Goal: Information Seeking & Learning: Learn about a topic

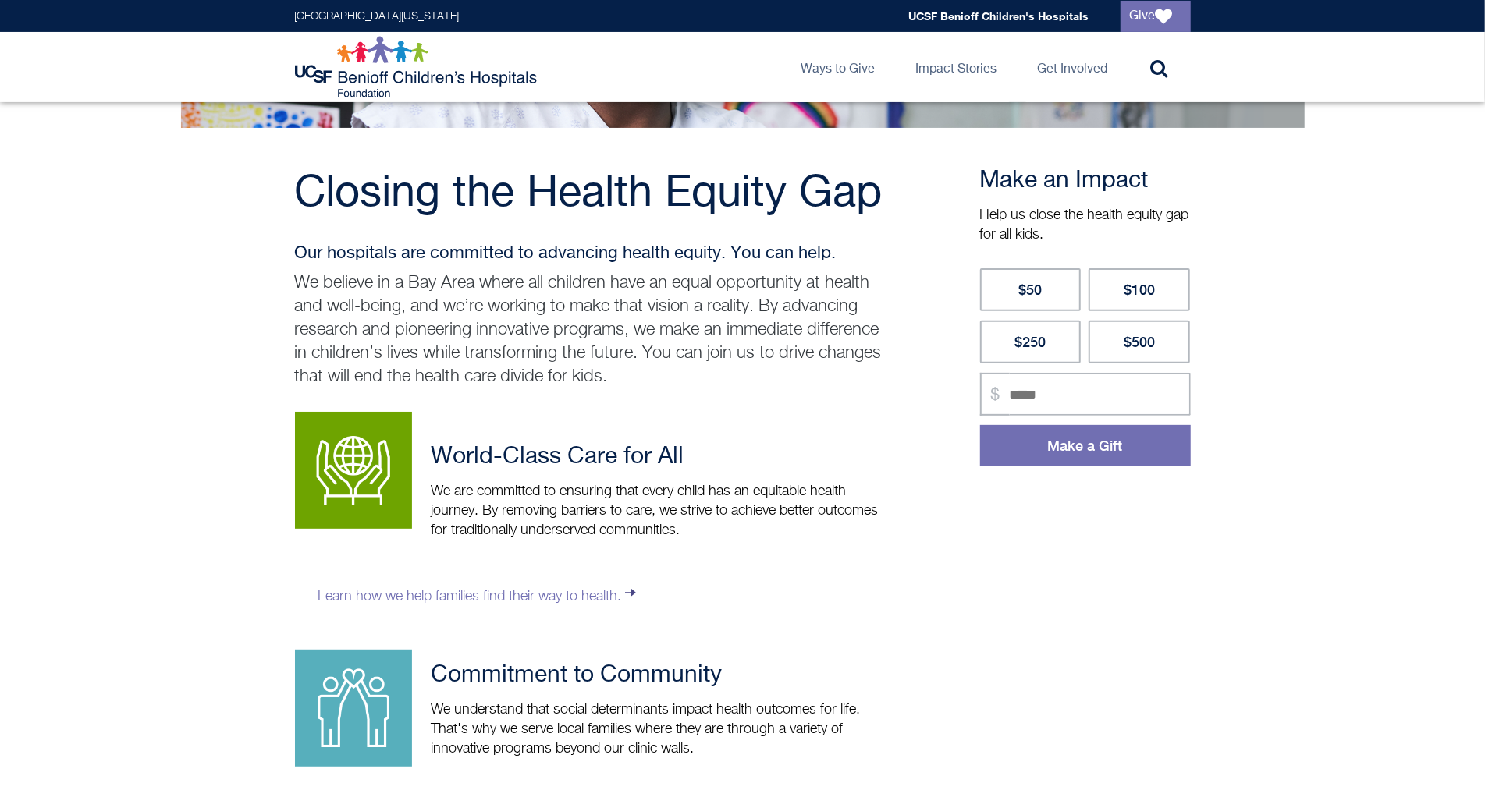
scroll to position [277, 0]
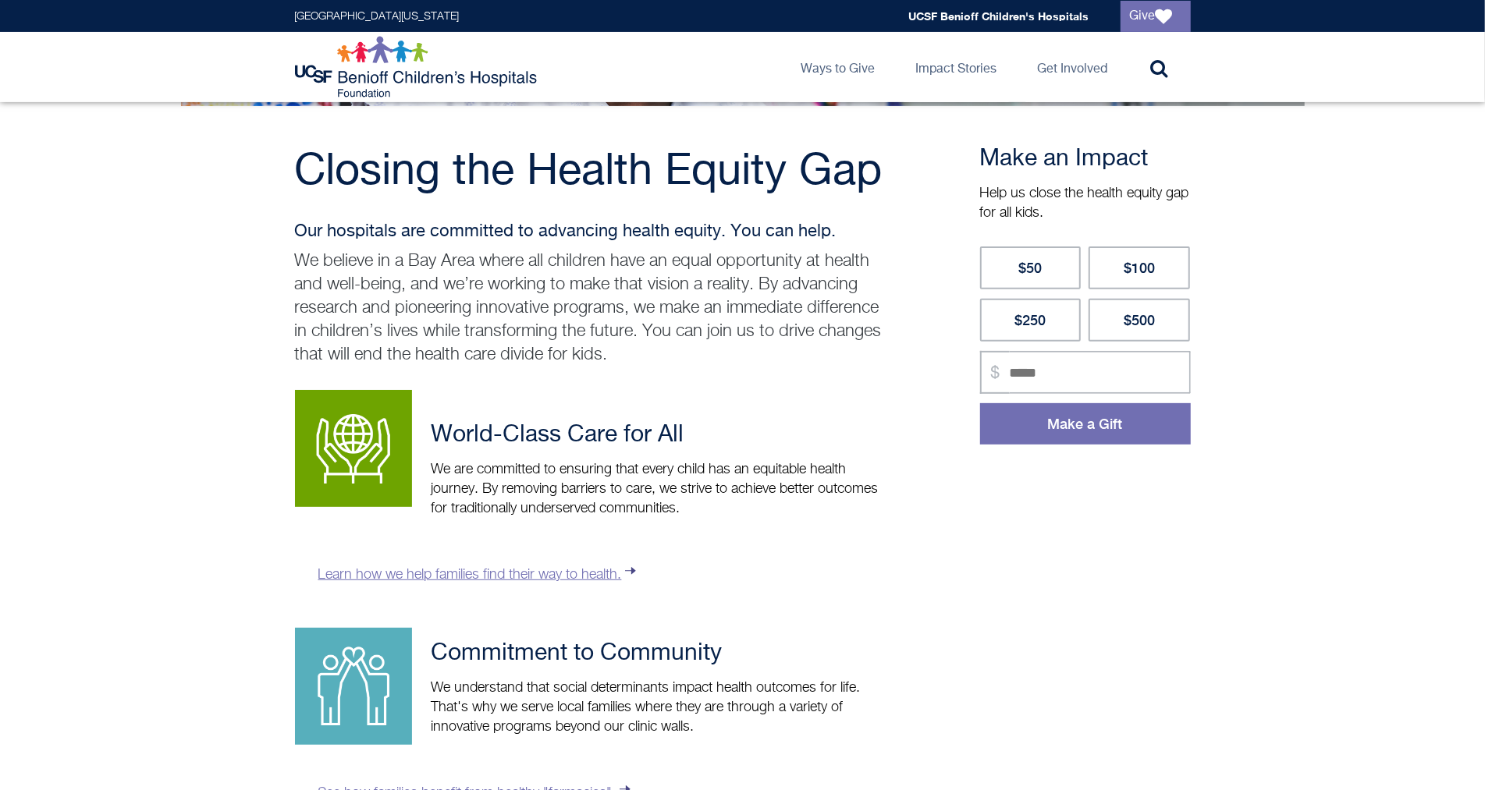
click at [598, 576] on link "Learn how we help families find their way to health." at bounding box center [478, 575] width 321 height 14
drag, startPoint x: 691, startPoint y: 508, endPoint x: 682, endPoint y: 507, distance: 9.4
click at [682, 507] on p "We are committed to ensuring that every child has an equitable health journey. …" at bounding box center [595, 489] width 601 height 59
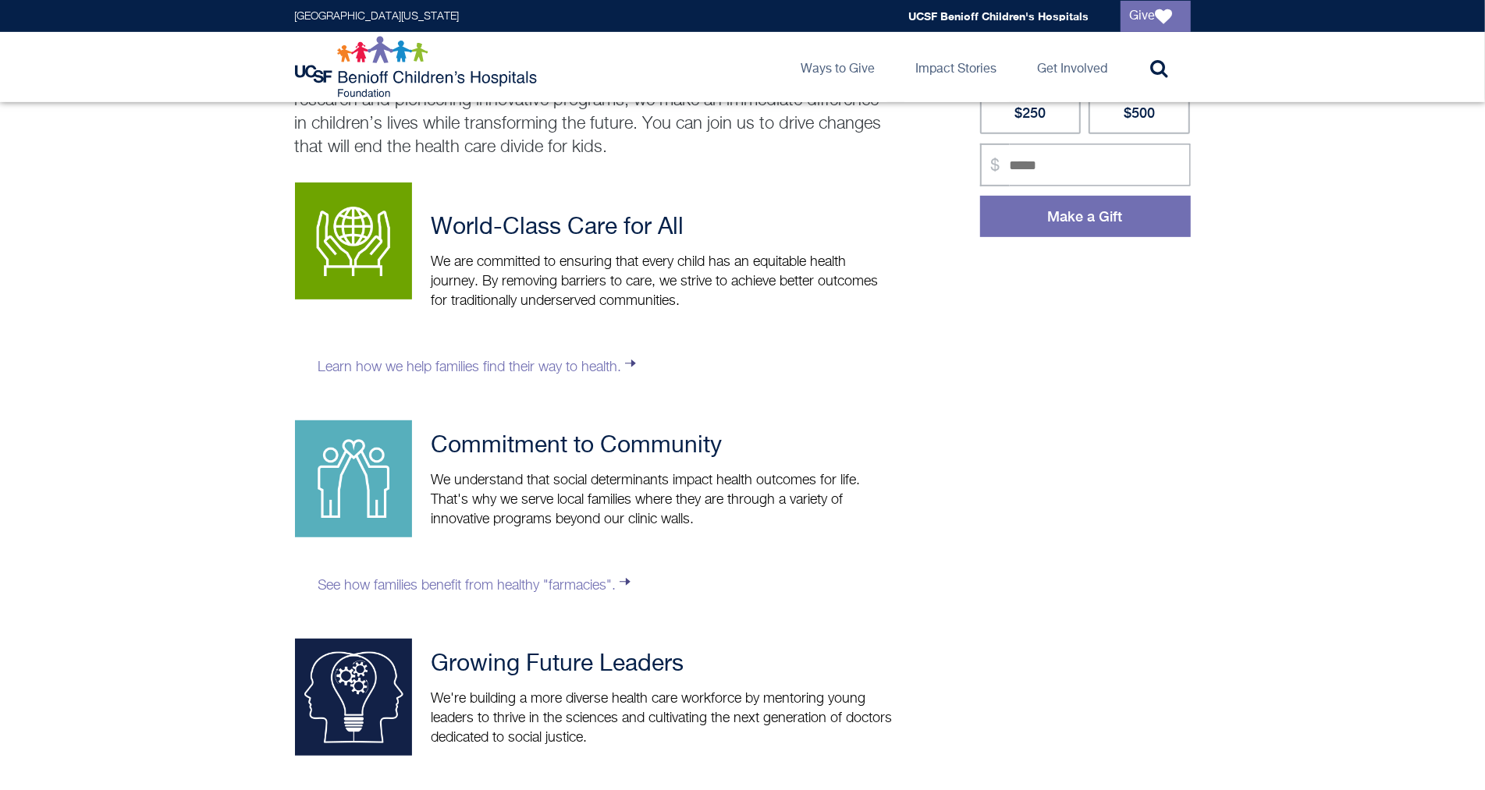
scroll to position [450, 0]
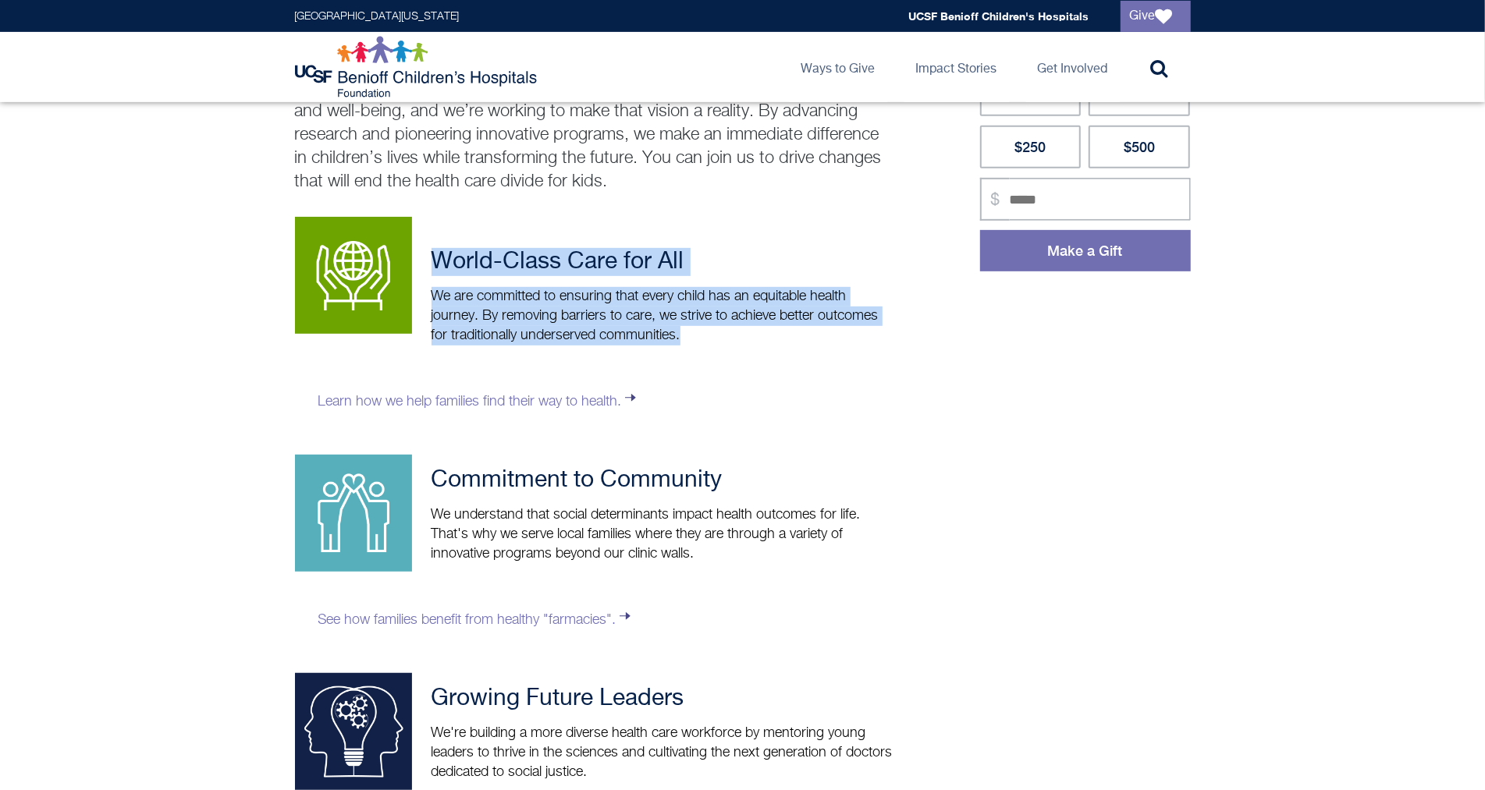
drag, startPoint x: 696, startPoint y: 331, endPoint x: 437, endPoint y: 256, distance: 269.6
click at [436, 256] on div "World-Class Care for All We are committed to ensuring that every child has an e…" at bounding box center [595, 654] width 601 height 874
copy div "World-Class Care for All We are committed to ensuring that every child has an e…"
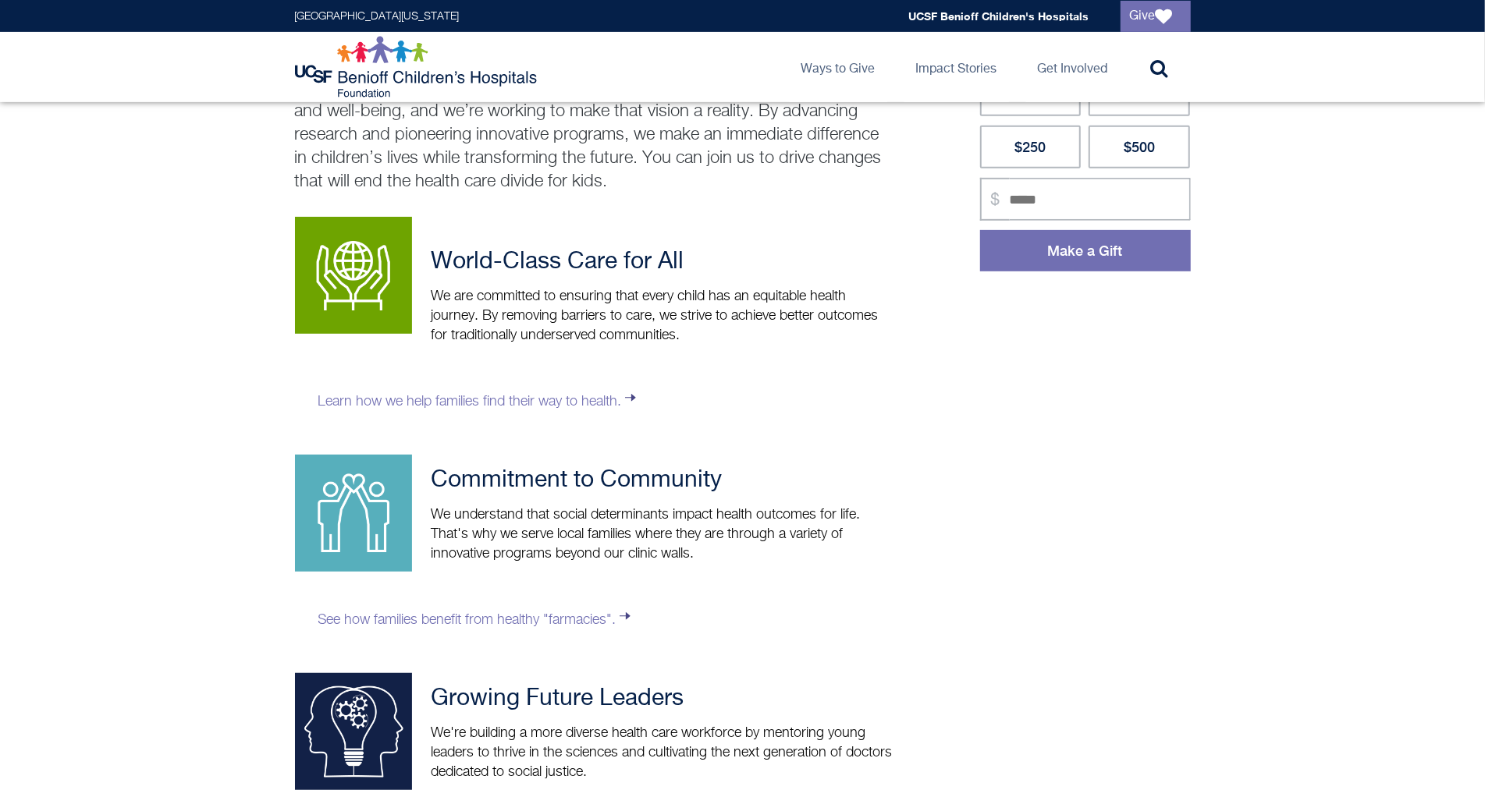
click at [506, 408] on p "Learn how we help families find their way to health." at bounding box center [595, 400] width 601 height 70
click at [507, 406] on link "Learn how we help families find their way to health." at bounding box center [478, 402] width 321 height 14
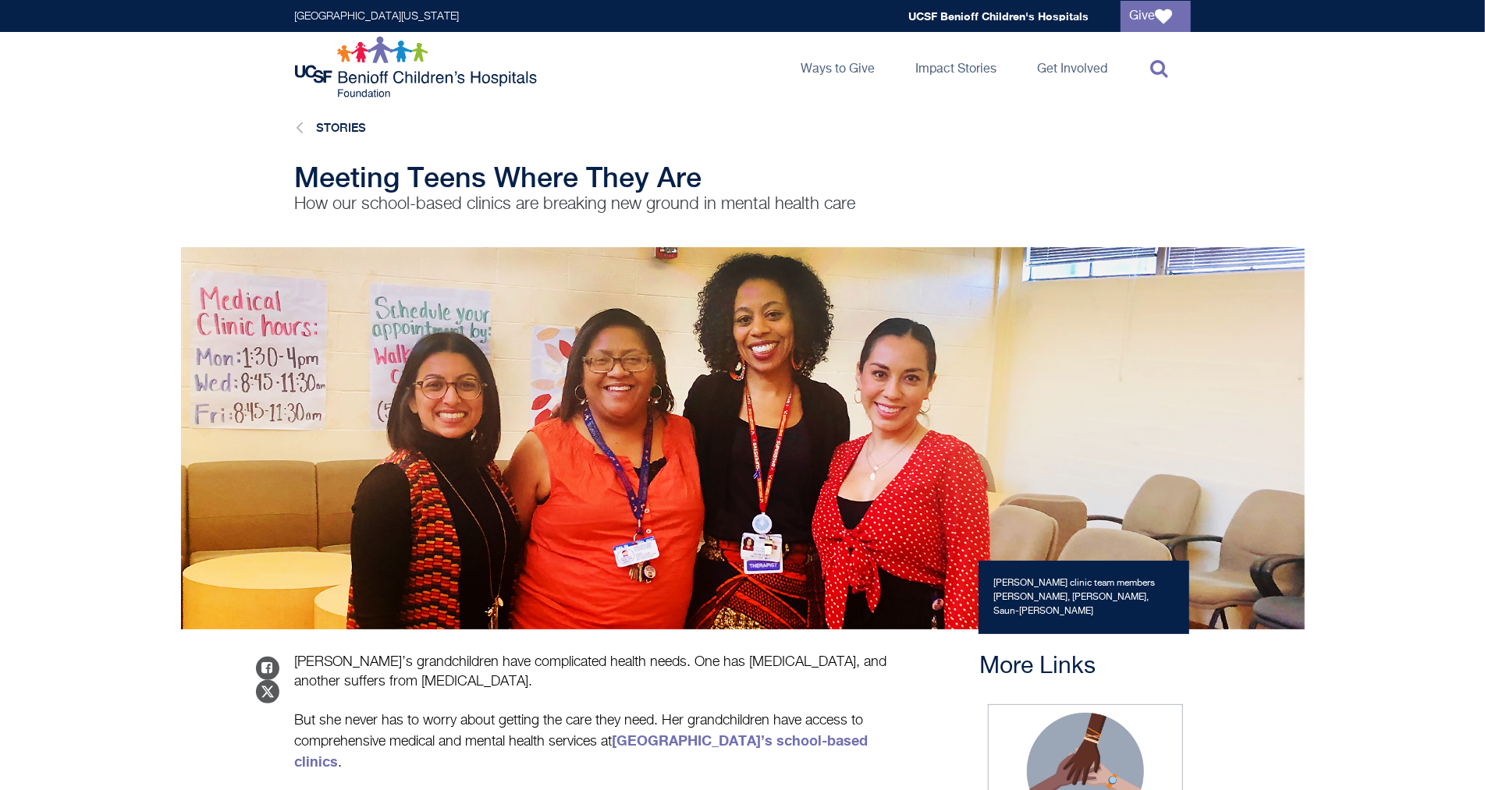
click at [1152, 63] on icon at bounding box center [1159, 68] width 17 height 19
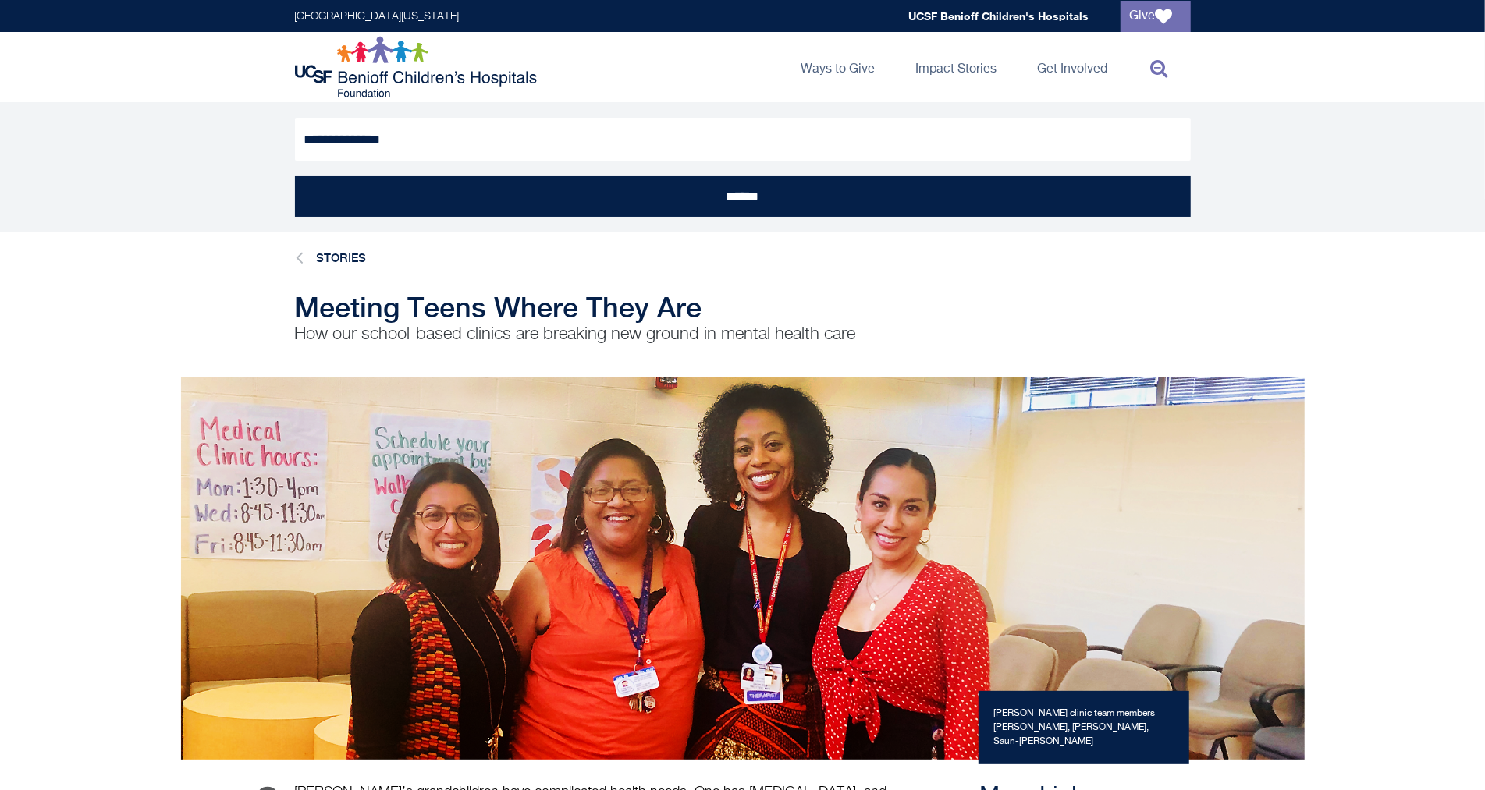
type input "**********"
click at [295, 176] on input "******" at bounding box center [743, 196] width 896 height 41
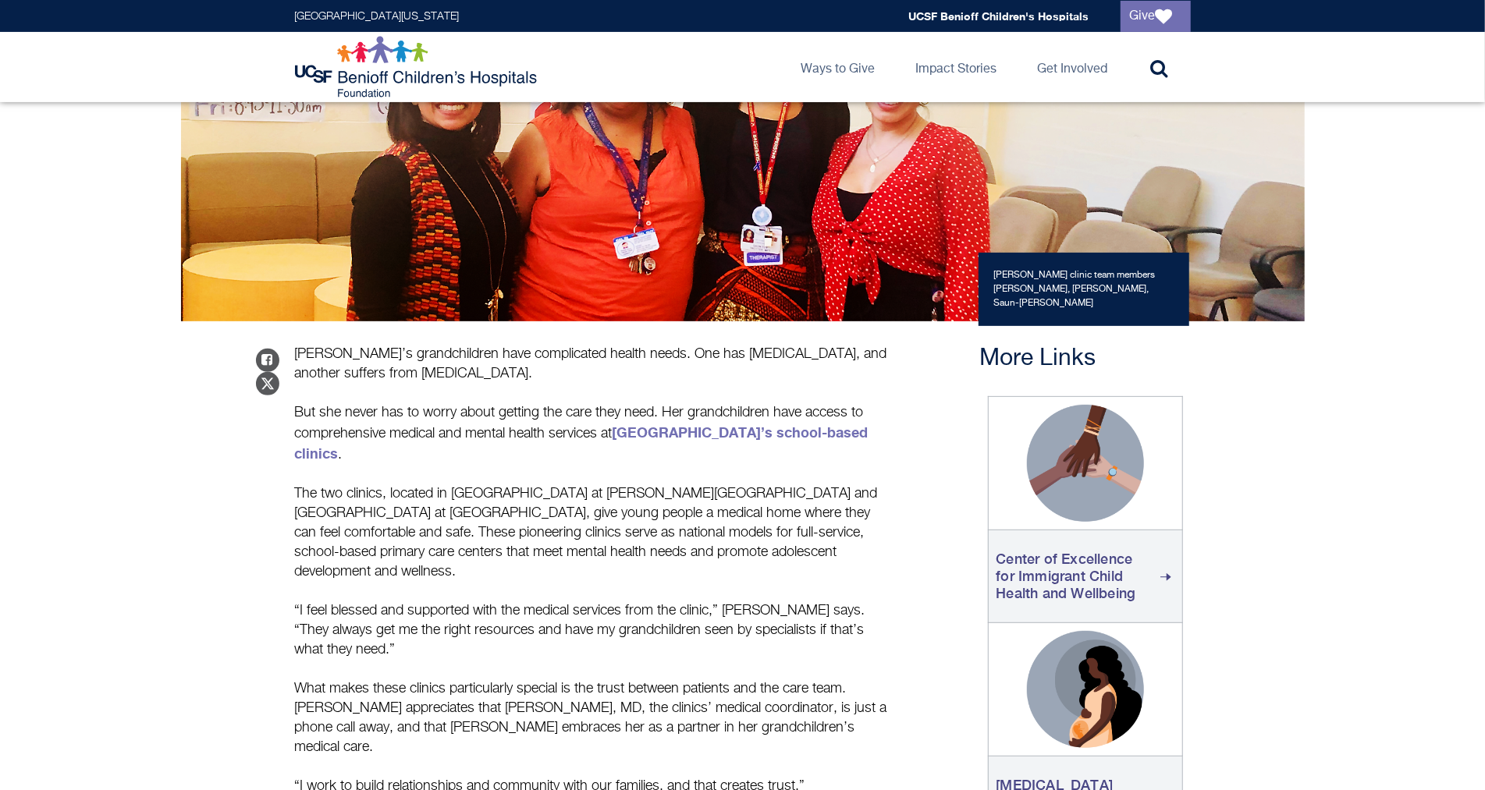
scroll to position [312, 0]
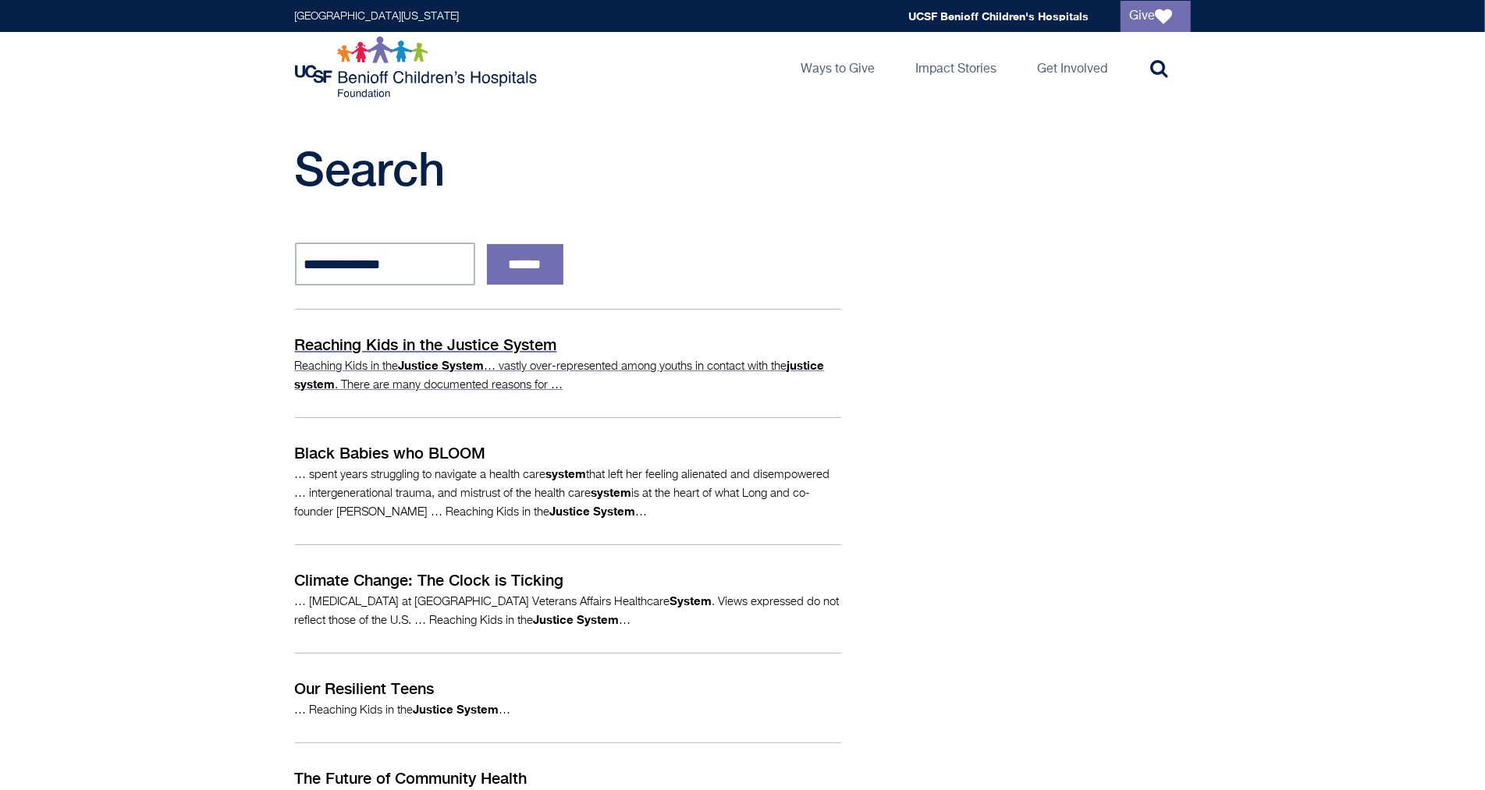
click at [491, 351] on p "Reaching Kids in the Justice System" at bounding box center [568, 344] width 546 height 23
